Goal: Transaction & Acquisition: Download file/media

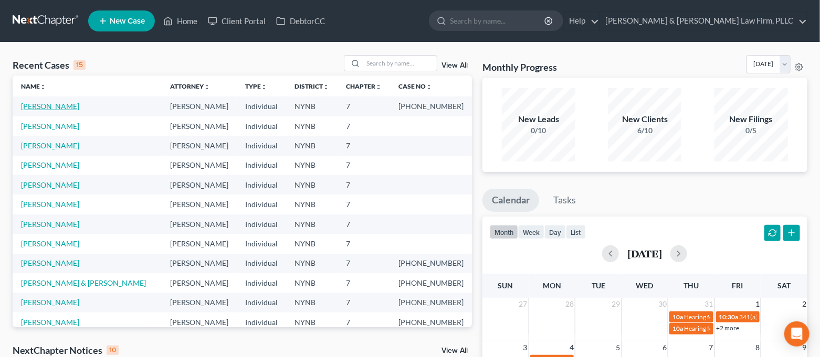
click at [40, 107] on link "[PERSON_NAME]" at bounding box center [50, 106] width 58 height 9
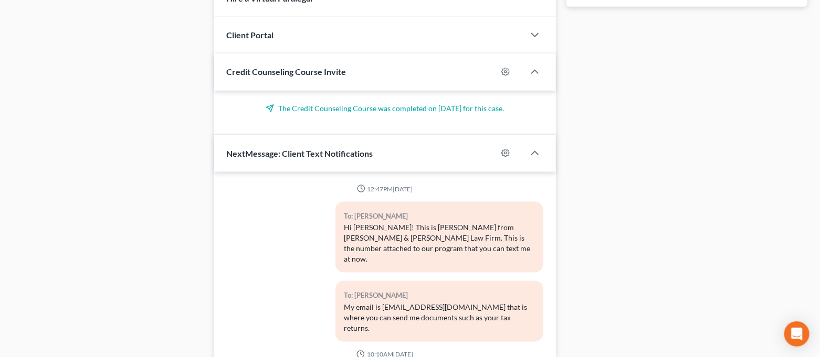
scroll to position [616, 0]
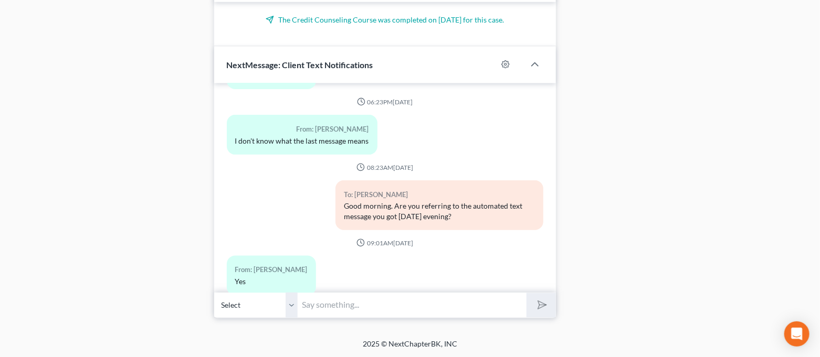
click at [459, 315] on input "text" at bounding box center [412, 306] width 229 height 26
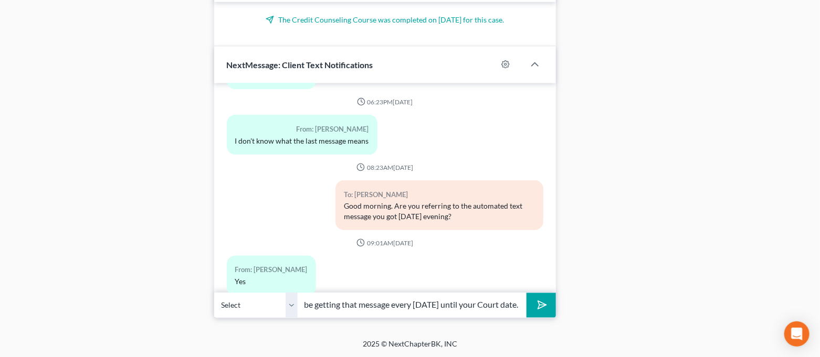
scroll to position [0, 174]
type input "It is just a reminder for your Court date. You will be getting that message eve…"
click at [547, 311] on button "submit" at bounding box center [540, 305] width 29 height 25
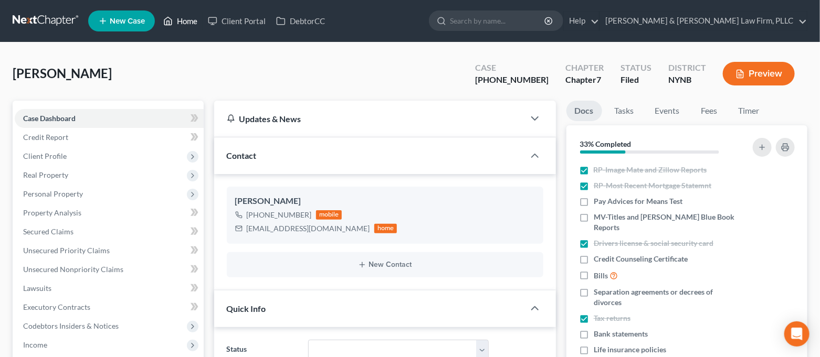
click at [178, 21] on link "Home" at bounding box center [180, 21] width 45 height 19
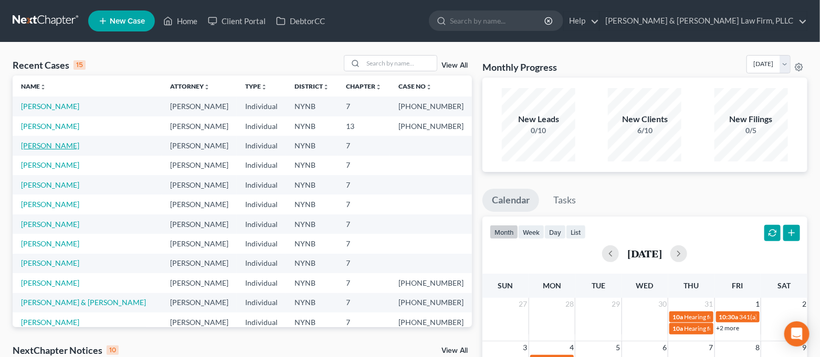
click at [69, 147] on link "[PERSON_NAME]" at bounding box center [50, 145] width 58 height 9
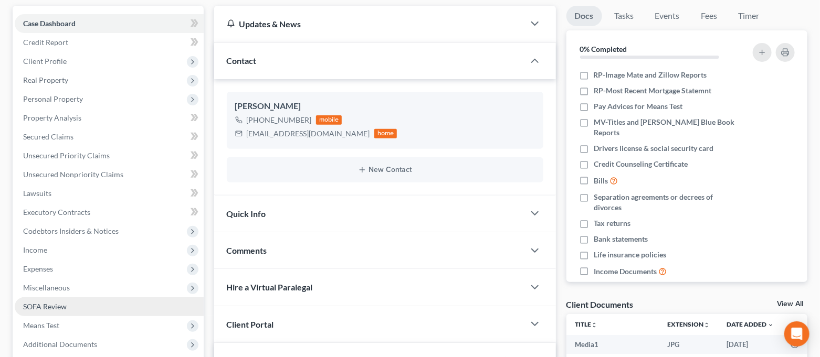
scroll to position [209, 0]
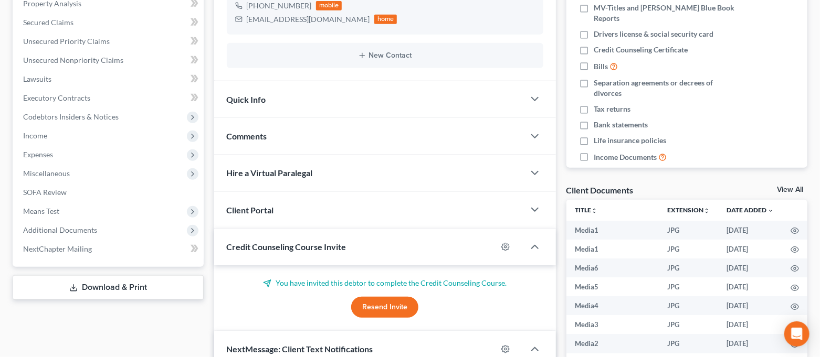
click at [128, 281] on link "Download & Print" at bounding box center [108, 287] width 191 height 25
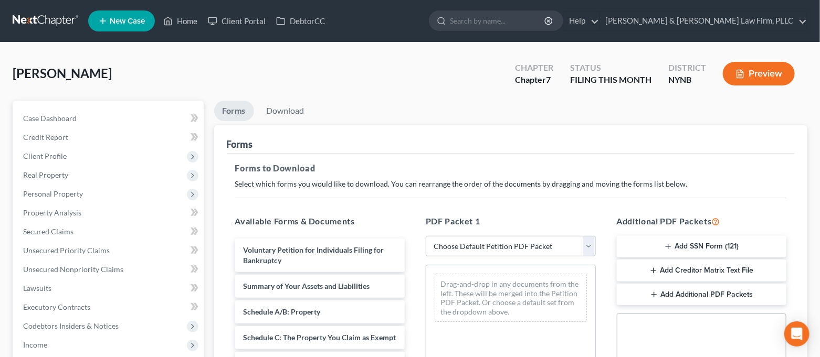
scroll to position [140, 0]
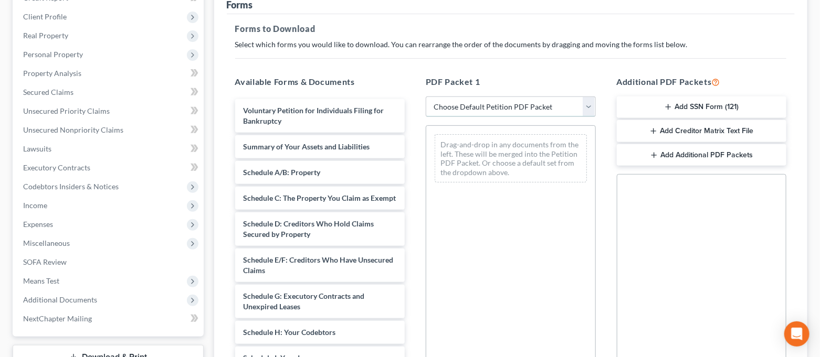
click at [512, 102] on select "Choose Default Petition PDF Packet Complete Bankruptcy Petition (all forms and …" at bounding box center [511, 107] width 170 height 21
select select "0"
click at [426, 97] on select "Choose Default Petition PDF Packet Complete Bankruptcy Petition (all forms and …" at bounding box center [511, 107] width 170 height 21
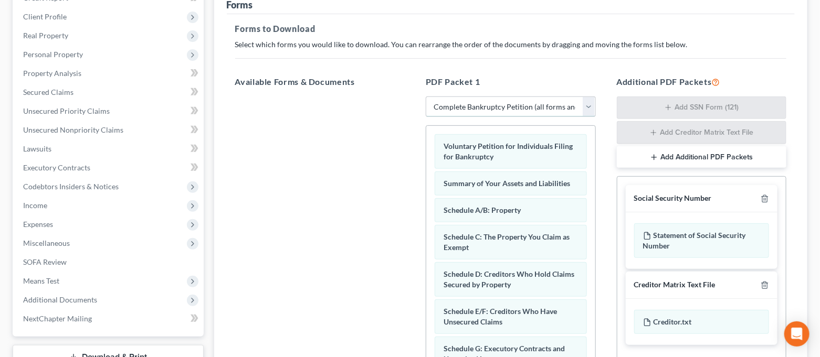
scroll to position [291, 0]
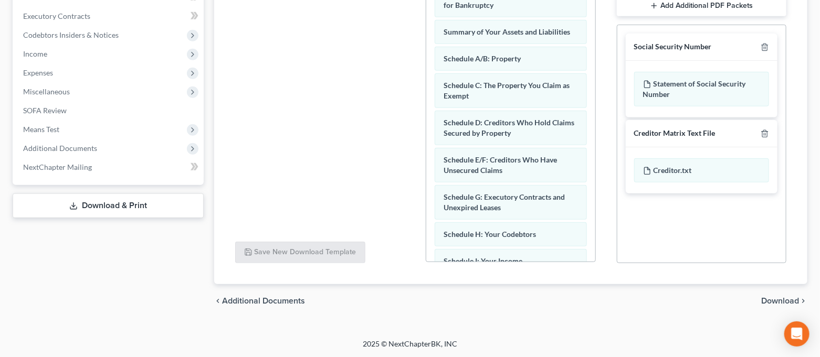
click at [787, 301] on span "Download" at bounding box center [780, 301] width 38 height 8
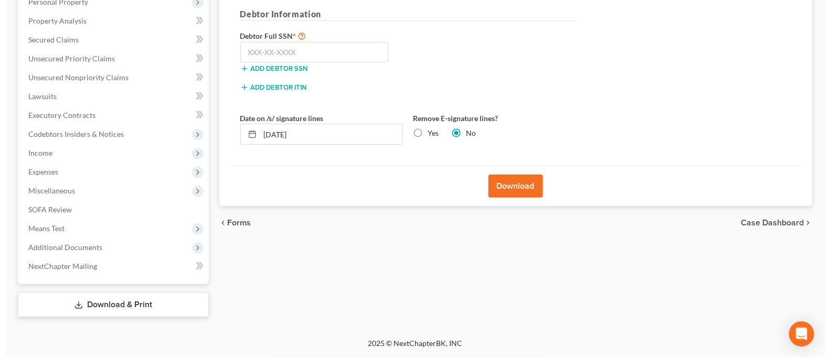
scroll to position [191, 0]
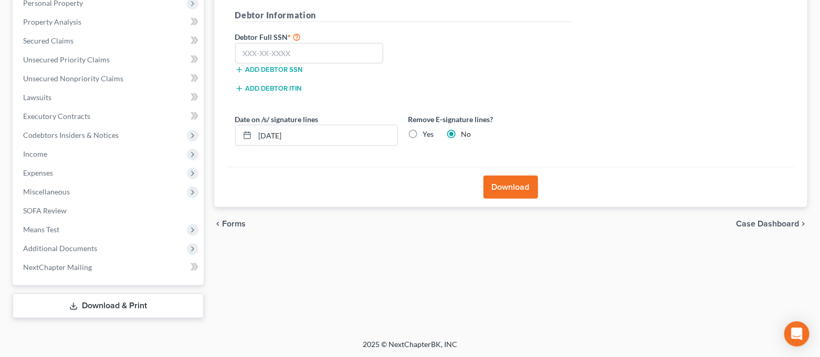
click at [423, 136] on label "Yes" at bounding box center [428, 134] width 11 height 10
click at [427, 136] on input "Yes" at bounding box center [430, 132] width 7 height 7
radio input "true"
radio input "false"
click at [301, 137] on input "[DATE]" at bounding box center [326, 135] width 142 height 20
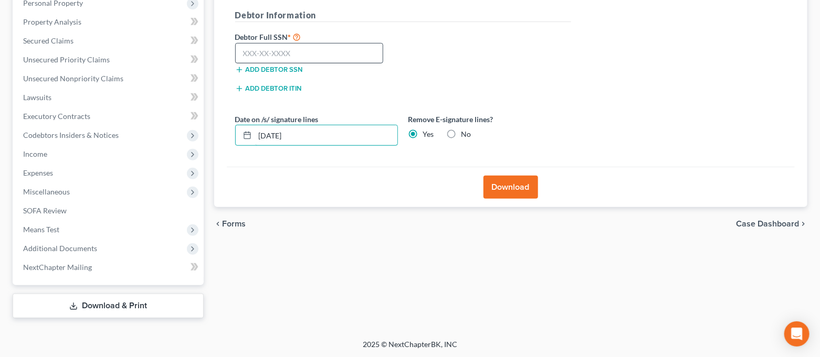
type input "[DATE]"
click at [328, 53] on input "text" at bounding box center [309, 53] width 149 height 21
type input "125-76-5129"
click at [516, 193] on button "Download" at bounding box center [510, 187] width 55 height 23
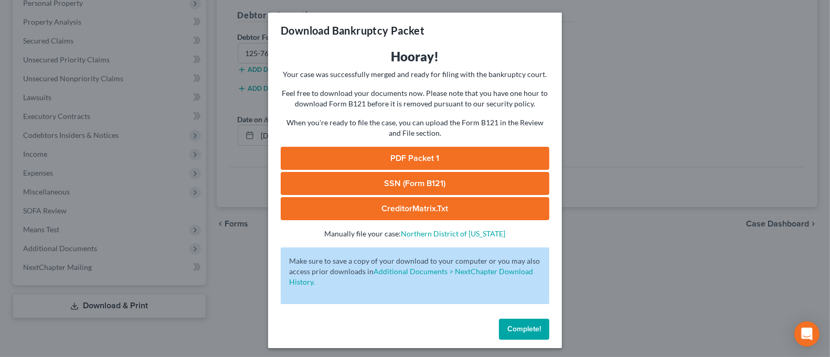
click at [457, 180] on link "SSN (Form B121)" at bounding box center [415, 183] width 269 height 23
click at [441, 156] on link "PDF Packet 1" at bounding box center [415, 158] width 269 height 23
